Goal: Find specific page/section: Find specific page/section

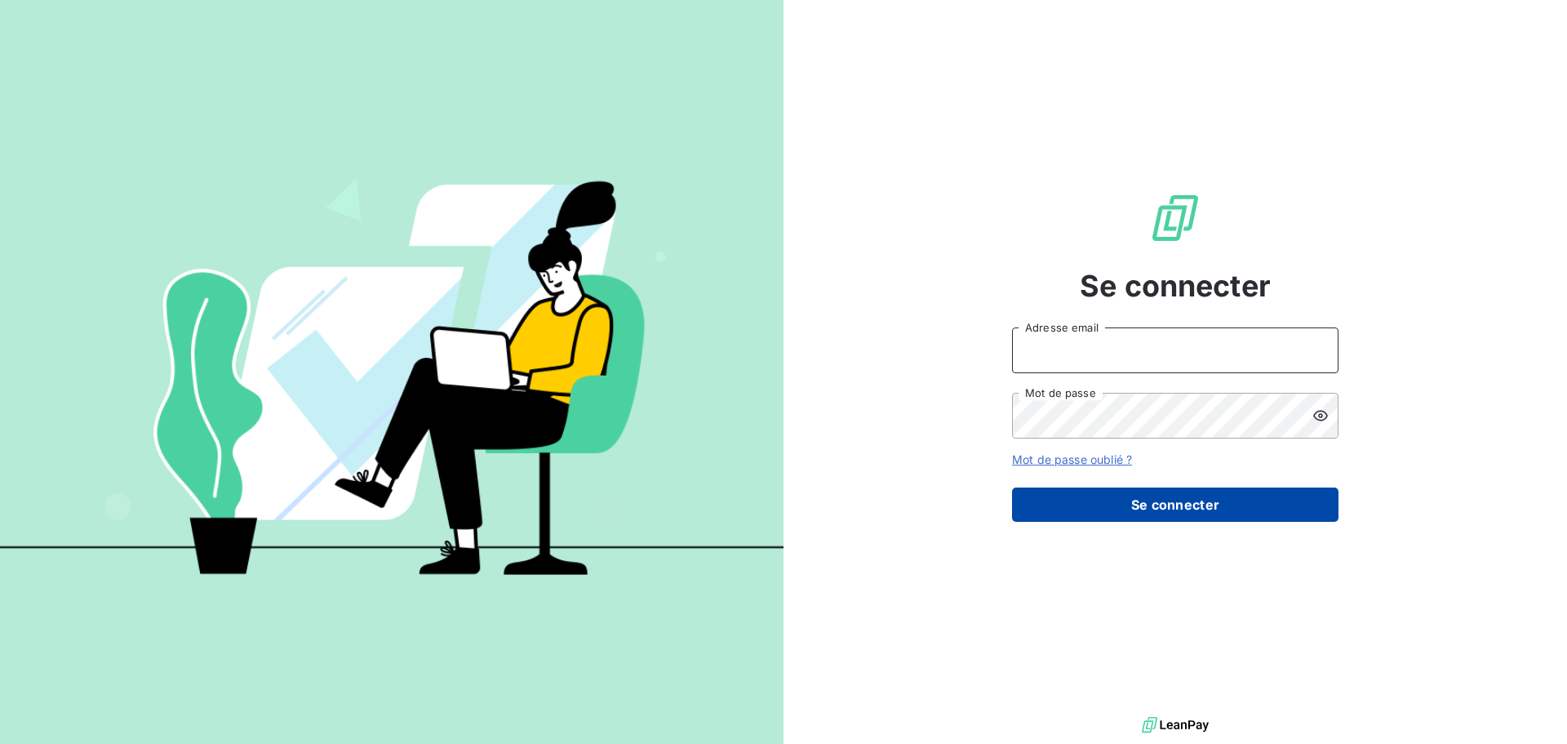
type input "[EMAIL_ADDRESS][PERSON_NAME][DOMAIN_NAME]"
click at [1167, 508] on button "Se connecter" at bounding box center [1175, 504] width 327 height 34
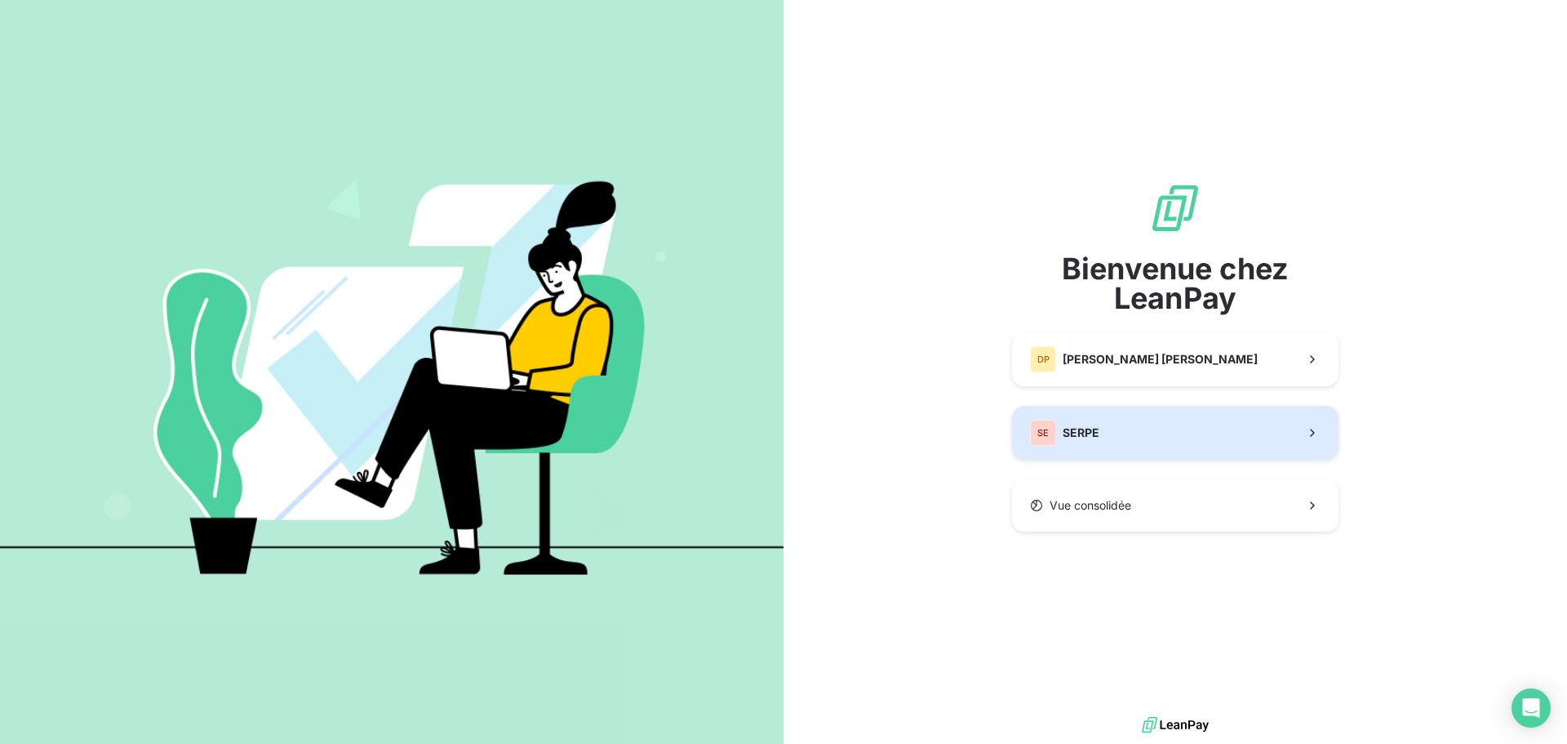
click at [1111, 438] on button "SE SERPE" at bounding box center [1175, 433] width 327 height 54
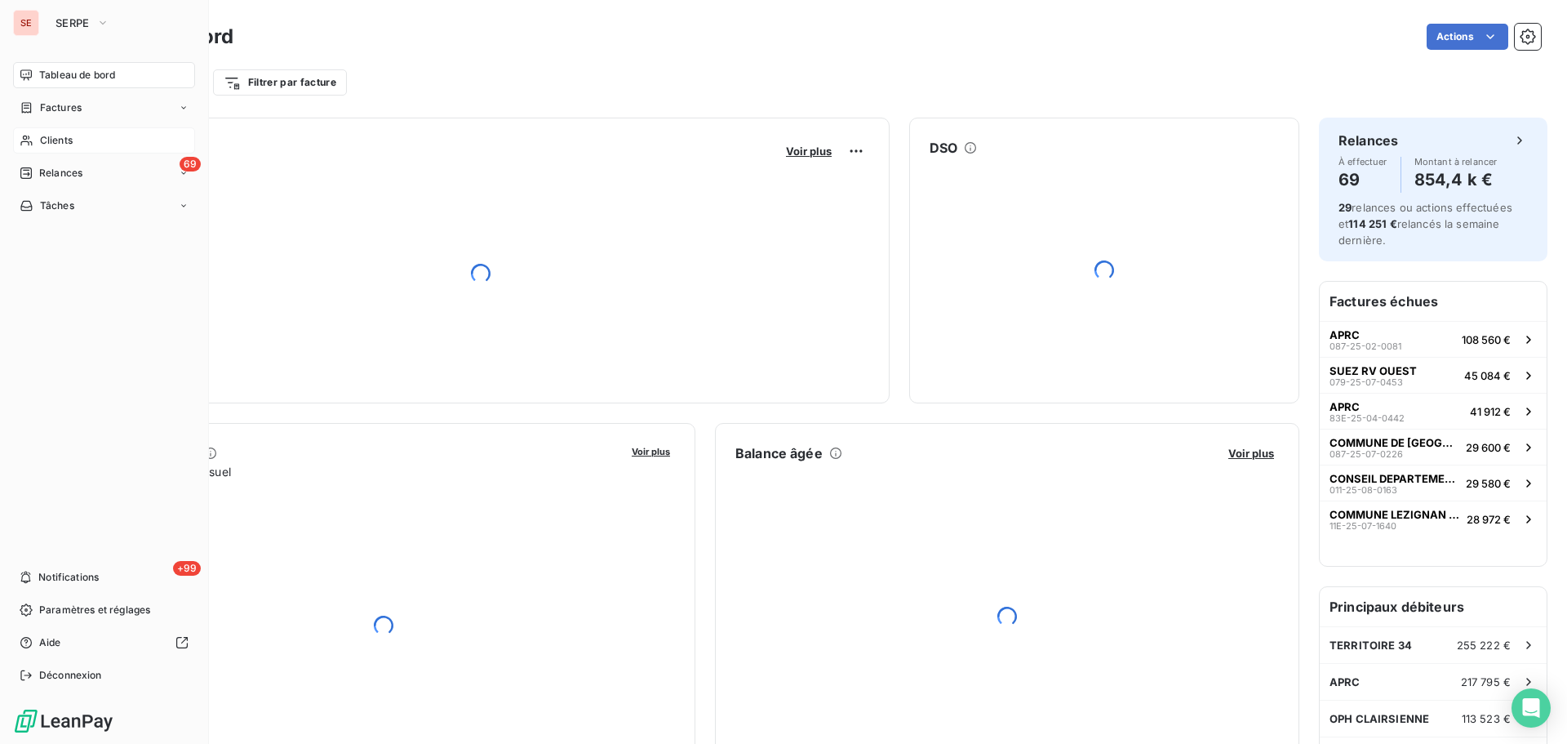
click at [54, 133] on span "Clients" at bounding box center [56, 140] width 33 height 15
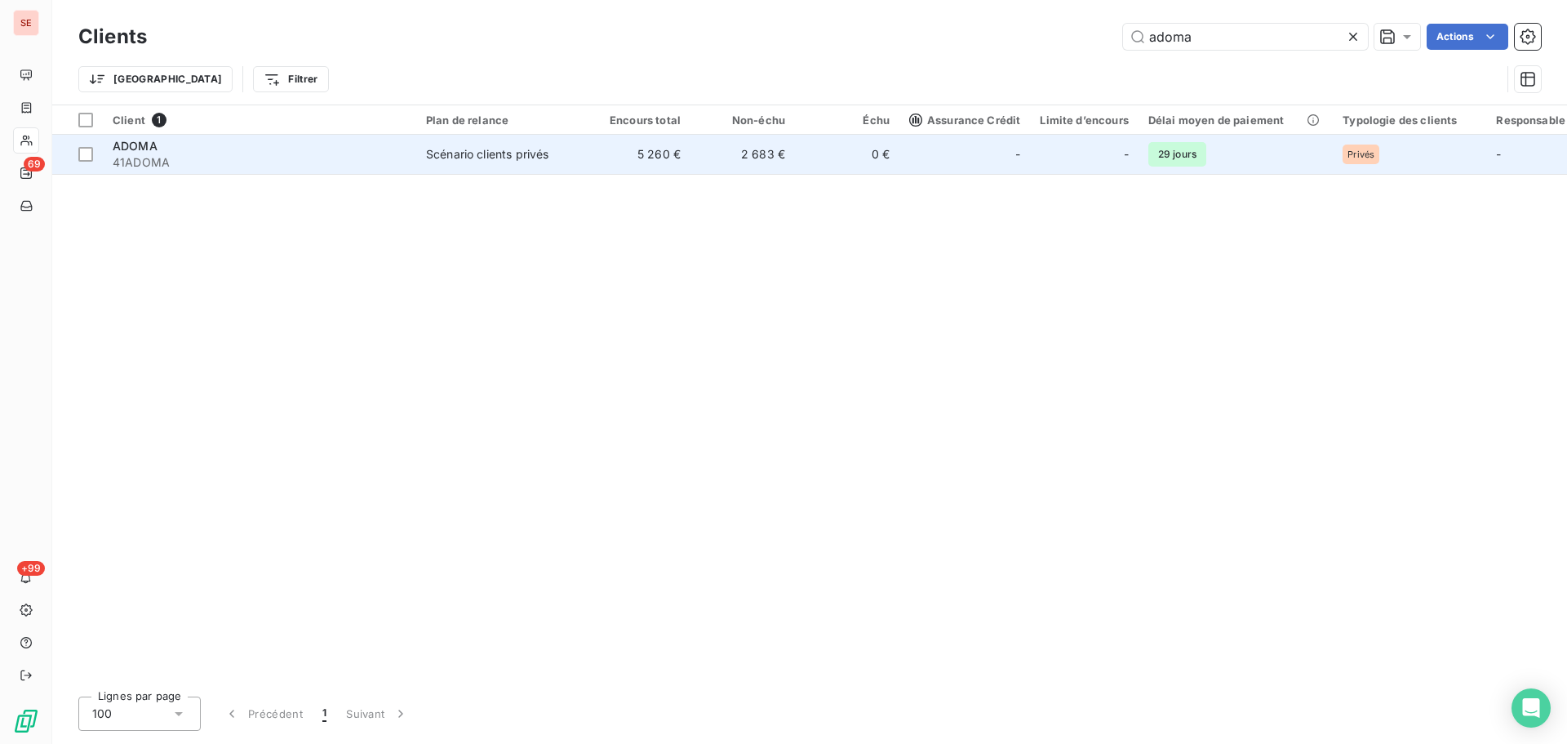
type input "adoma"
click at [813, 168] on td "0 €" at bounding box center [847, 154] width 104 height 39
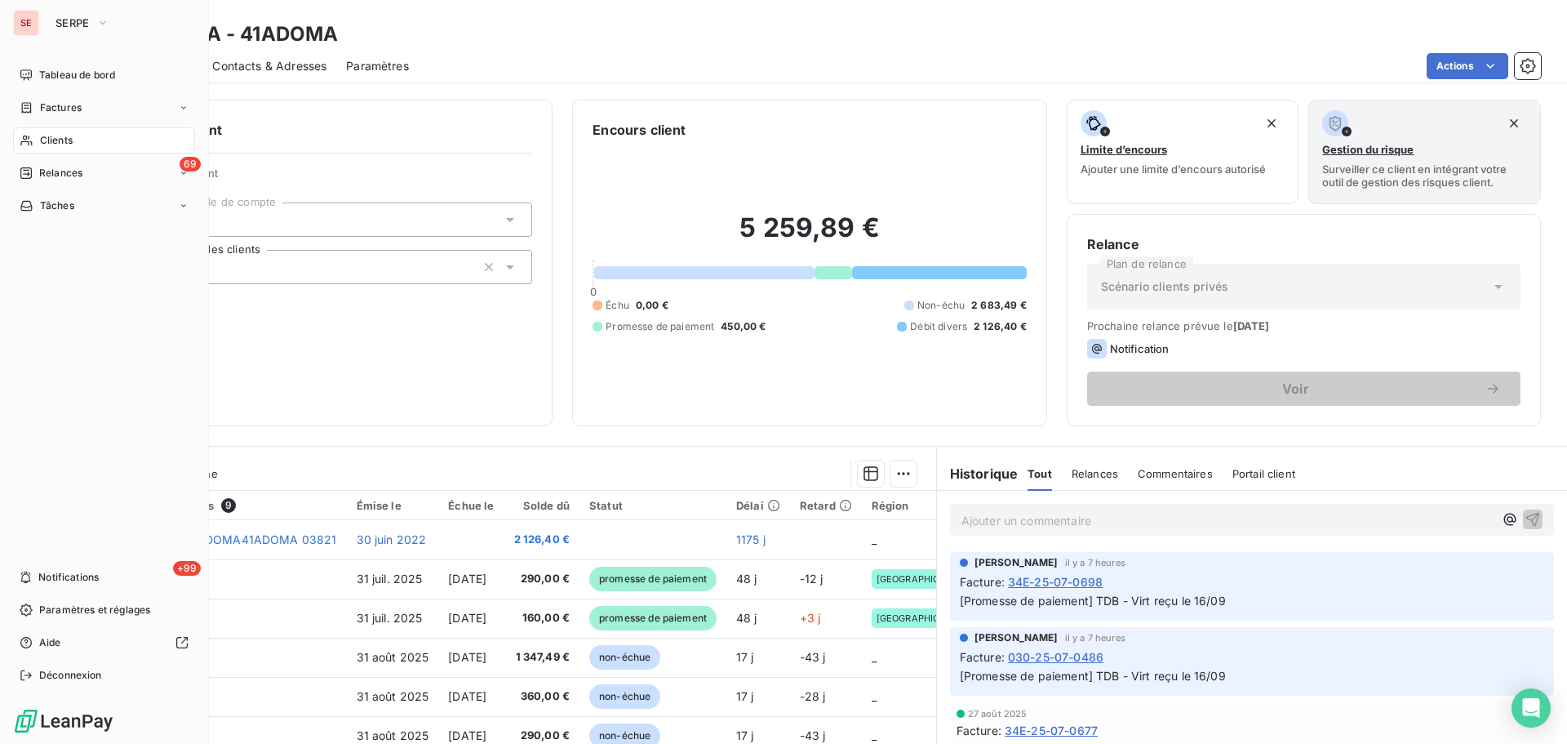
drag, startPoint x: 48, startPoint y: 132, endPoint x: 46, endPoint y: 121, distance: 11.7
click at [48, 132] on div "Clients" at bounding box center [104, 140] width 182 height 26
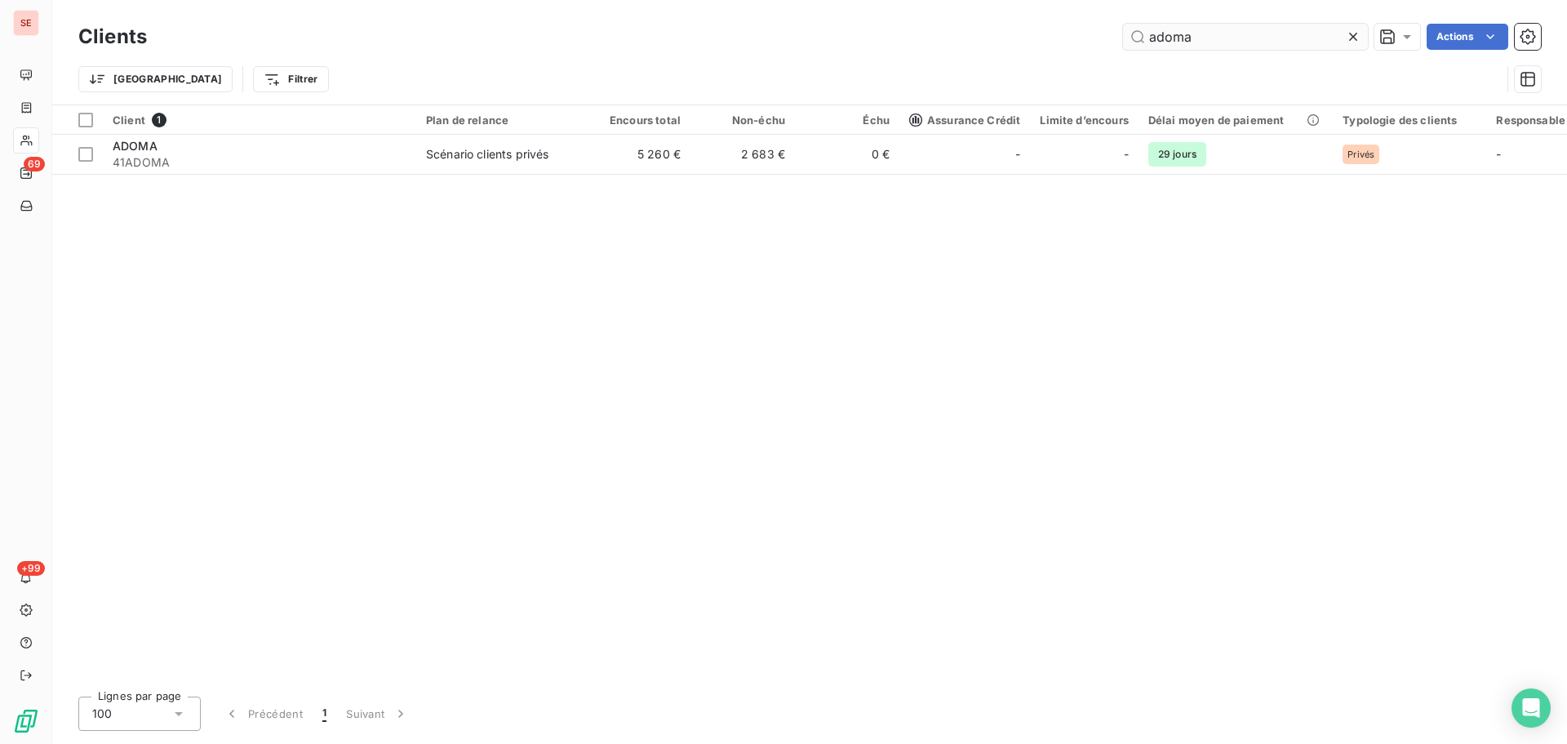
click at [1223, 38] on input "adoma" at bounding box center [1245, 37] width 245 height 26
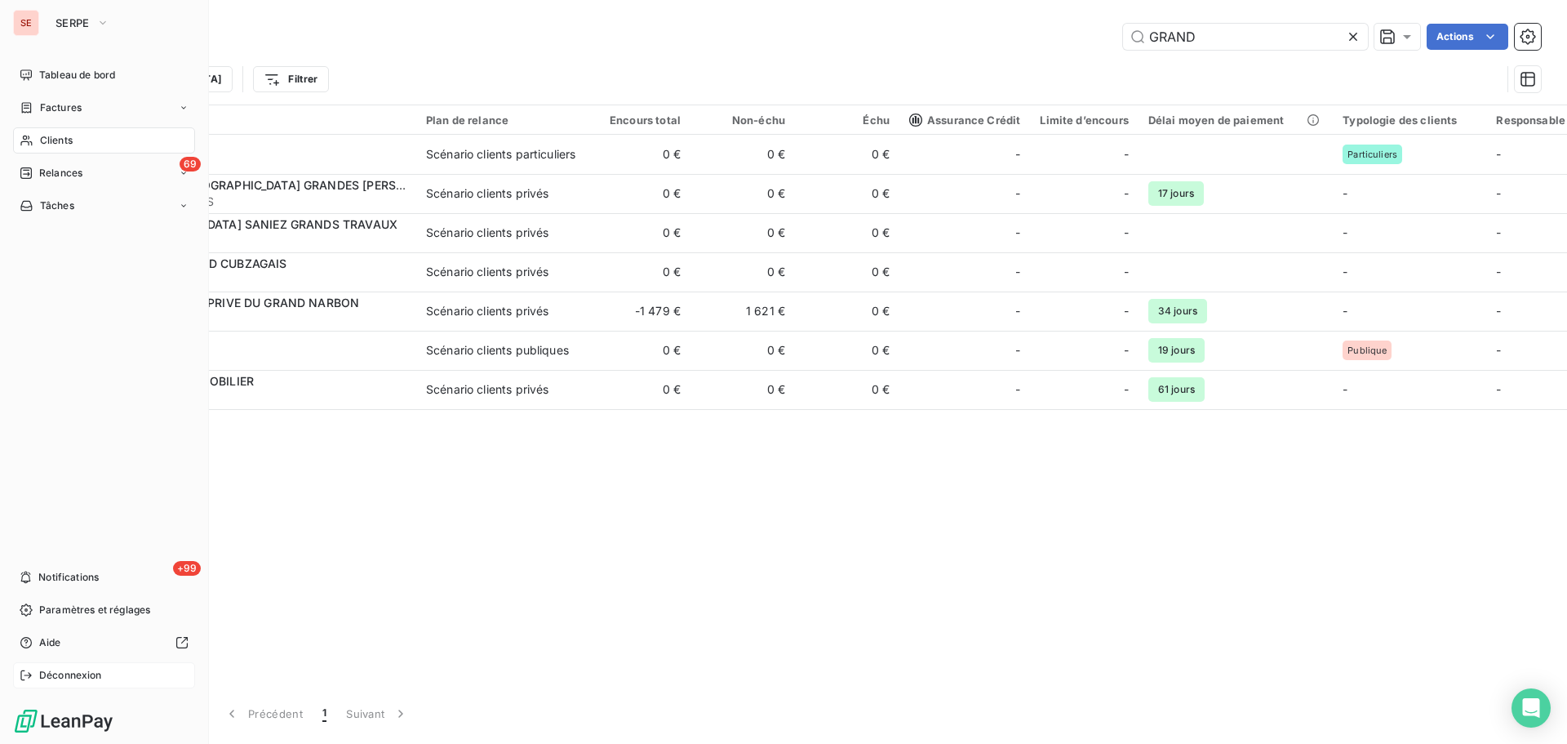
type input "GRAND"
click at [36, 679] on div "Déconnexion" at bounding box center [104, 675] width 182 height 26
